Goal: Check status: Check status

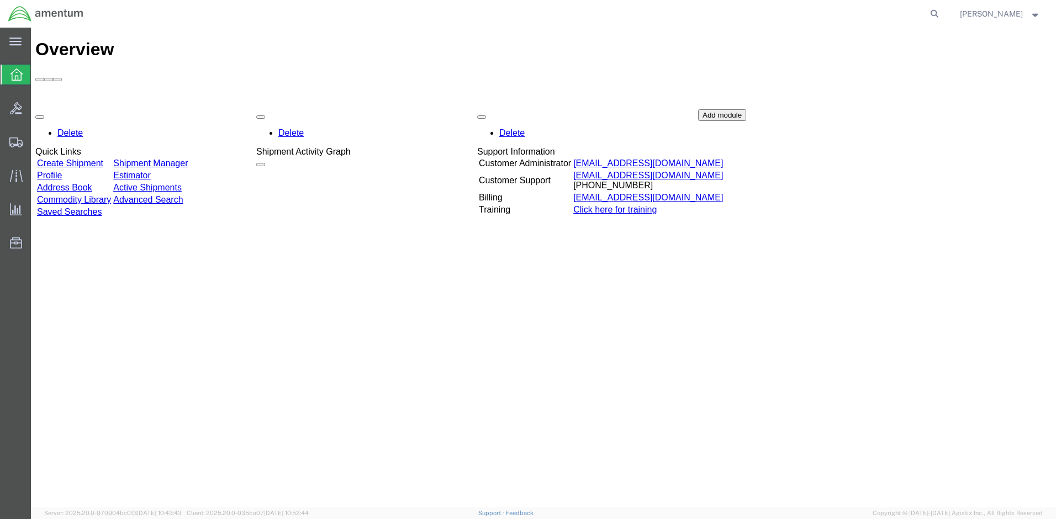
click at [188, 159] on link "Shipment Manager" at bounding box center [150, 163] width 75 height 9
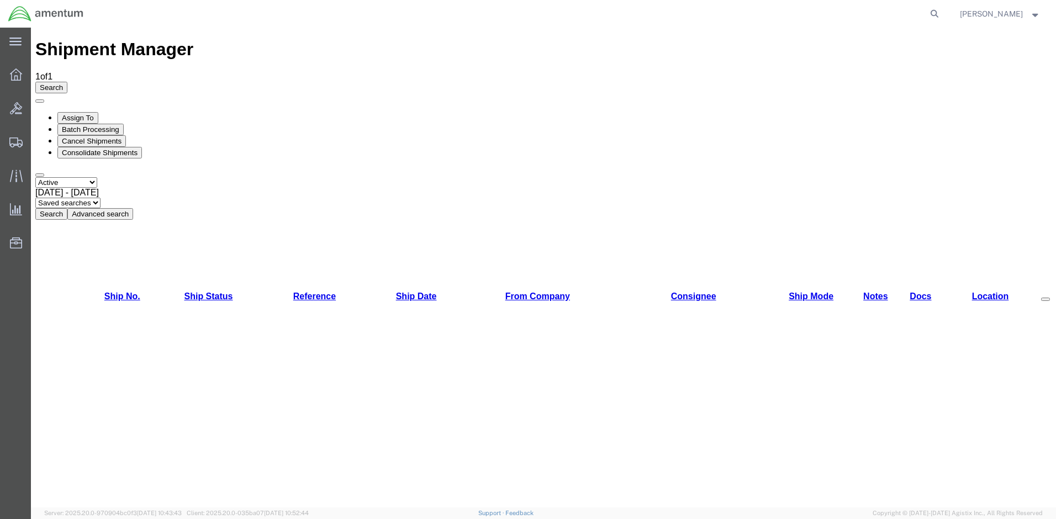
select select "ALL"
click at [67, 208] on button "Search" at bounding box center [51, 214] width 32 height 12
drag, startPoint x: 915, startPoint y: 330, endPoint x: 856, endPoint y: 333, distance: 59.2
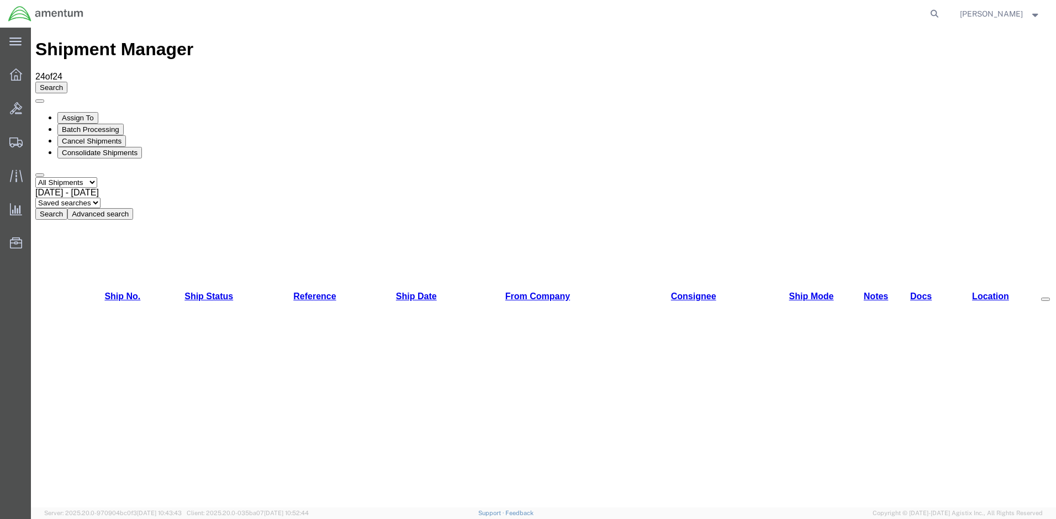
drag, startPoint x: 856, startPoint y: 333, endPoint x: 862, endPoint y: 331, distance: 5.9
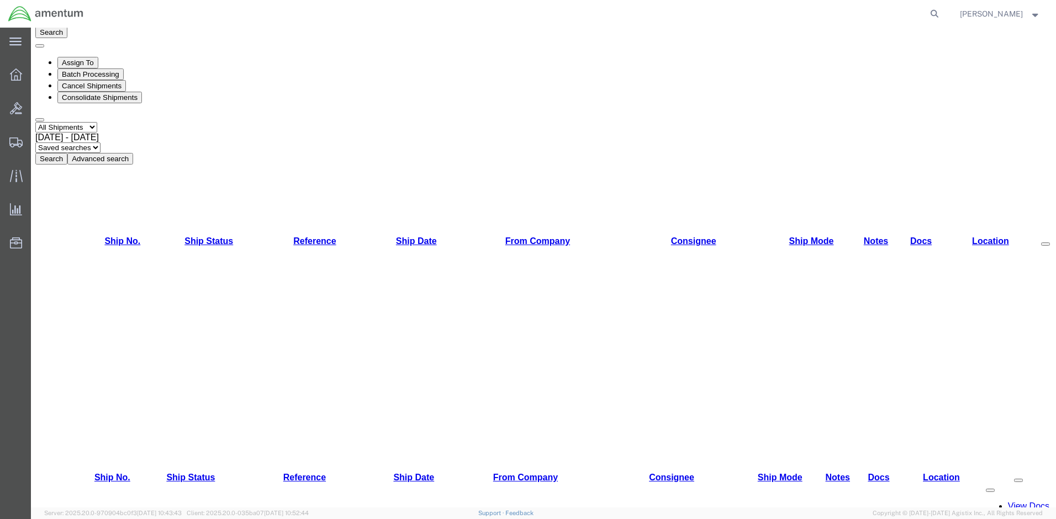
drag, startPoint x: 925, startPoint y: 204, endPoint x: 856, endPoint y: 209, distance: 69.2
drag, startPoint x: 856, startPoint y: 209, endPoint x: 868, endPoint y: 203, distance: 13.3
